Goal: Task Accomplishment & Management: Use online tool/utility

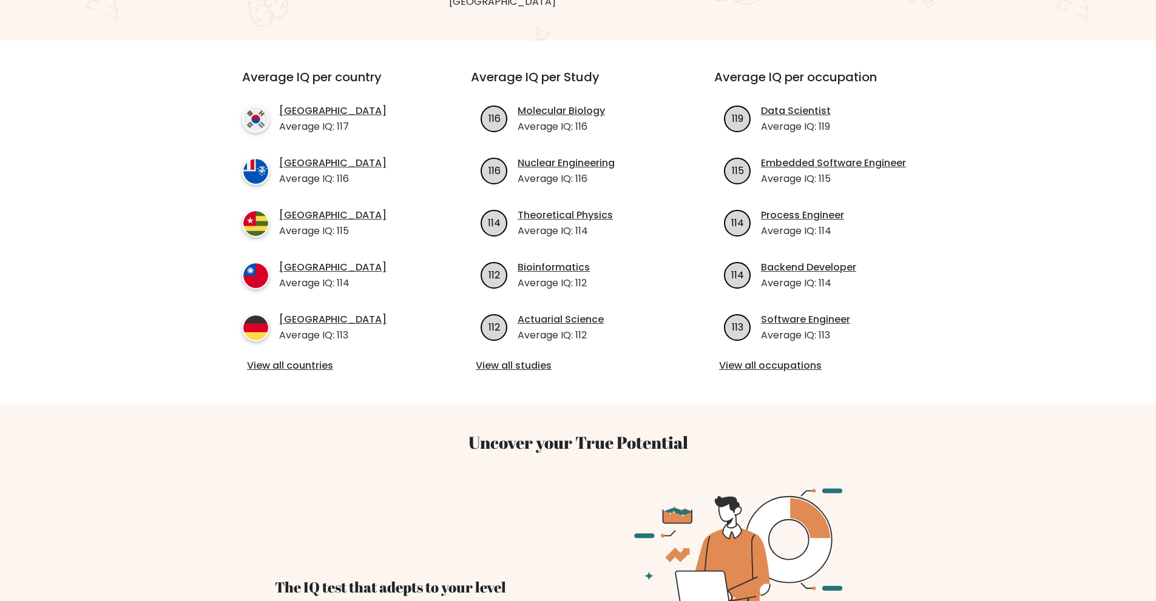
scroll to position [405, 0]
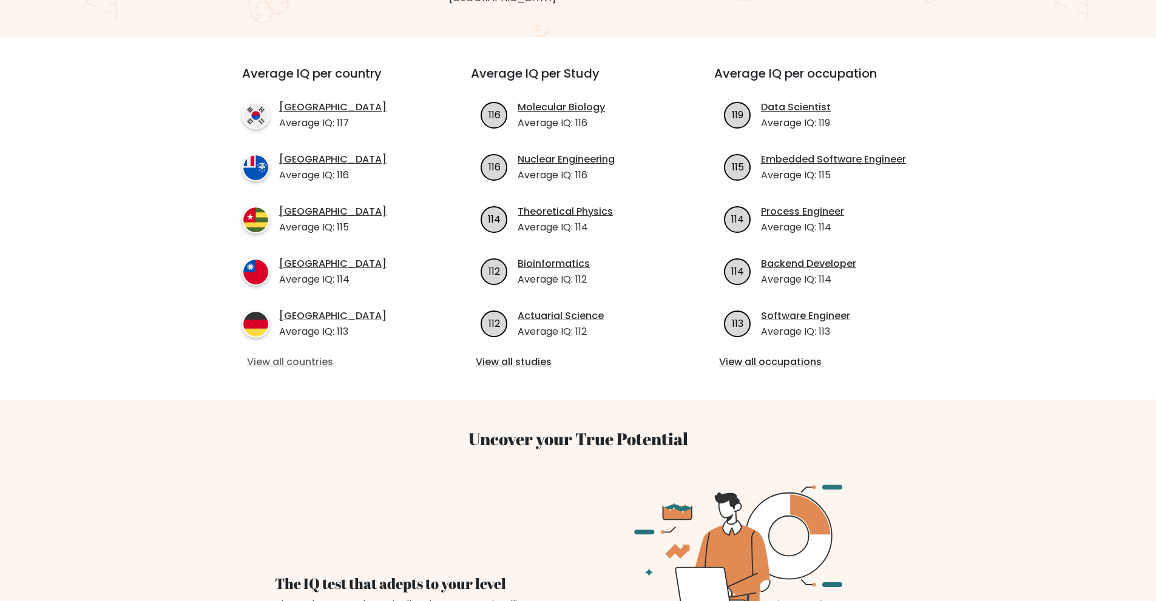
click at [316, 355] on link "View all countries" at bounding box center [334, 362] width 175 height 15
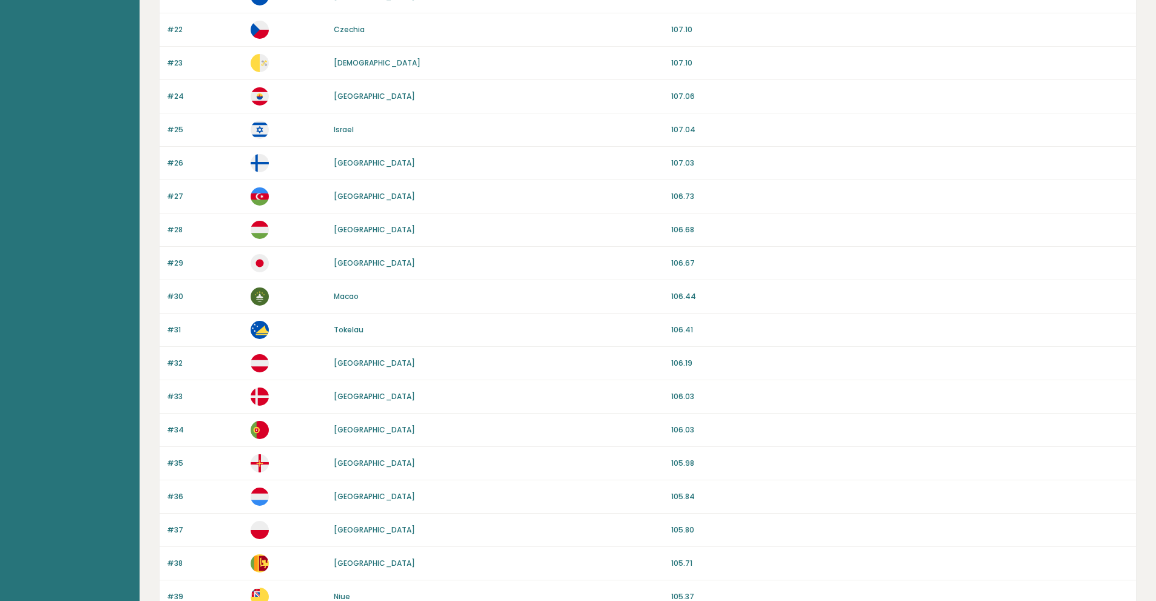
scroll to position [975, 0]
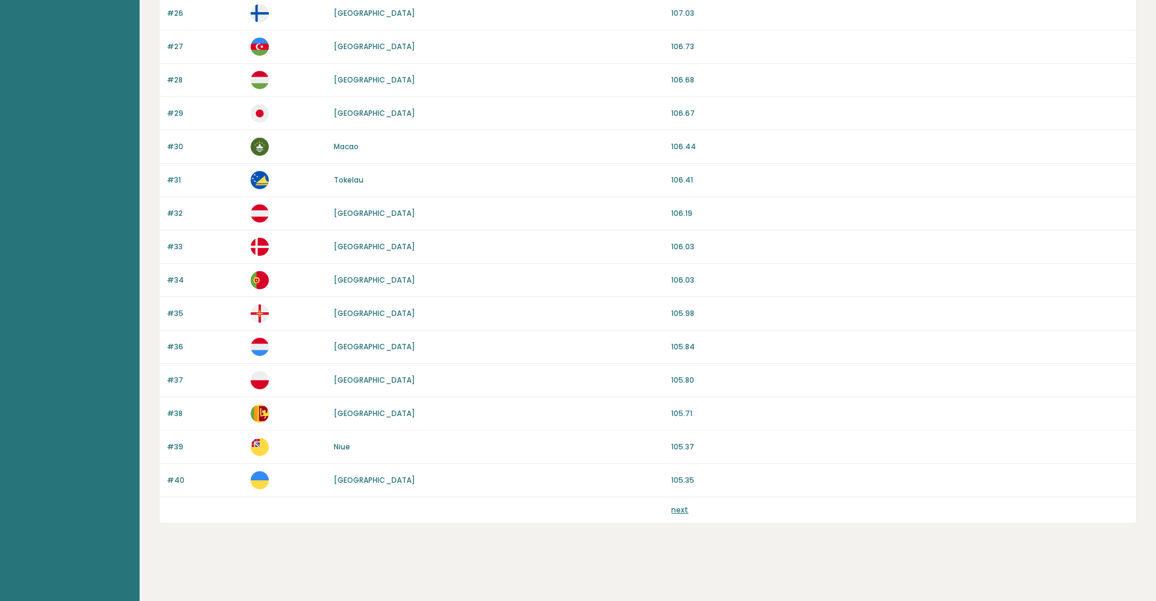
click at [678, 512] on link "next" at bounding box center [679, 510] width 17 height 10
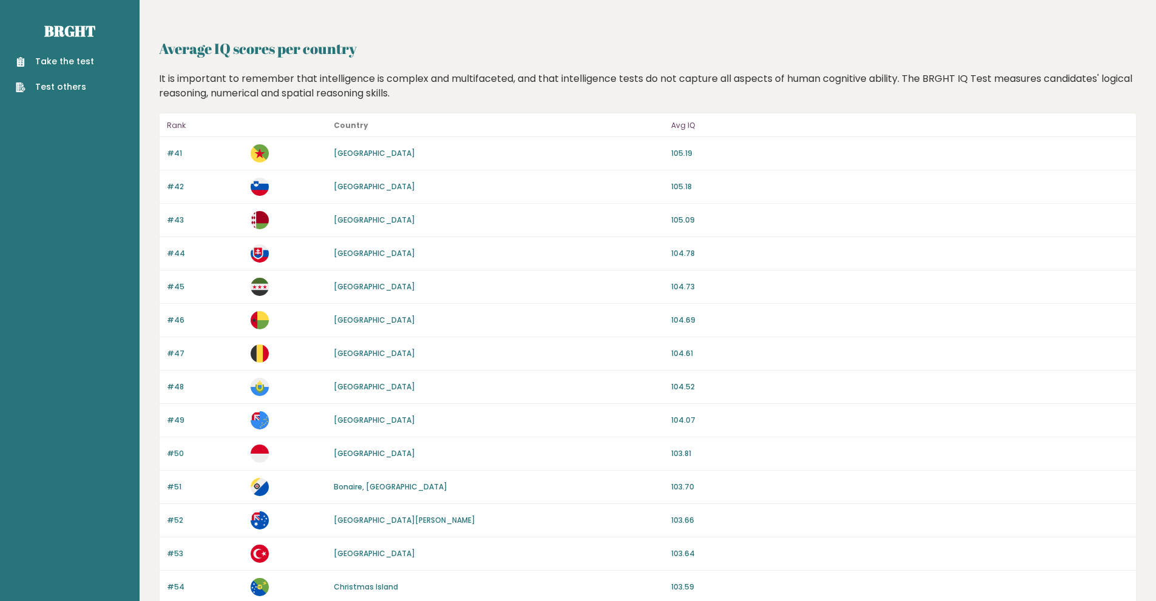
click at [67, 53] on div "Take the test Test others" at bounding box center [70, 67] width 120 height 53
click at [75, 63] on link "Take the test" at bounding box center [55, 61] width 78 height 13
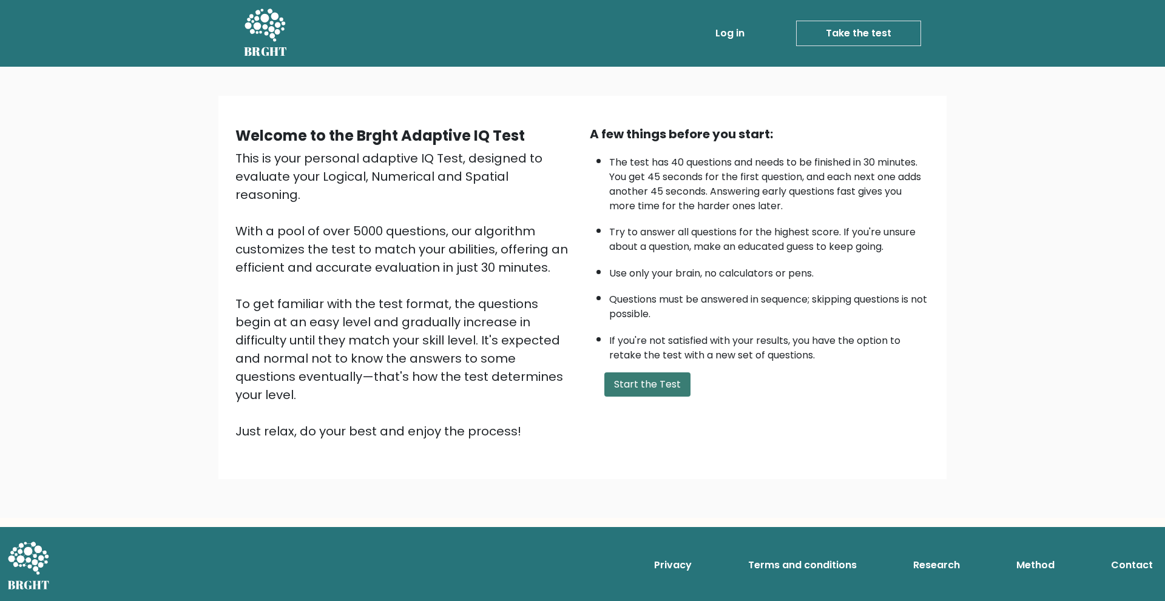
click at [680, 378] on button "Start the Test" at bounding box center [647, 385] width 86 height 24
